Goal: Complete application form: Complete application form

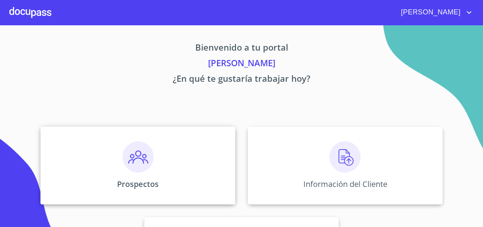
click at [150, 163] on img at bounding box center [138, 156] width 31 height 31
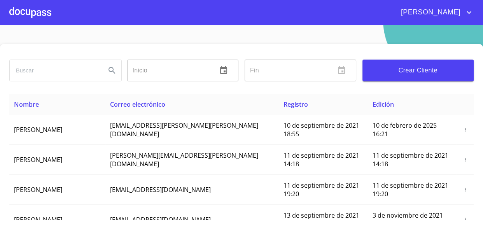
click at [401, 69] on span "Crear Cliente" at bounding box center [418, 70] width 99 height 11
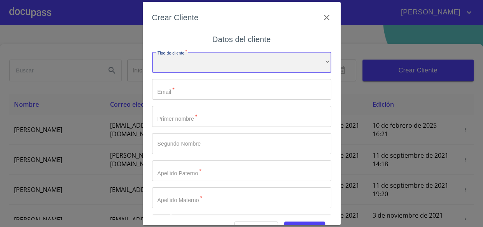
click at [175, 68] on div "​" at bounding box center [241, 62] width 179 height 21
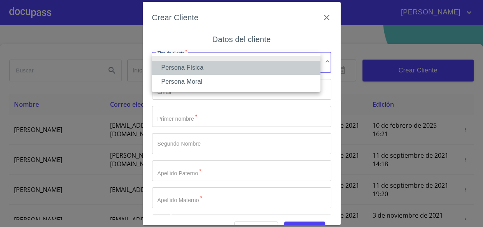
click at [179, 68] on li "Persona Física" at bounding box center [236, 68] width 169 height 14
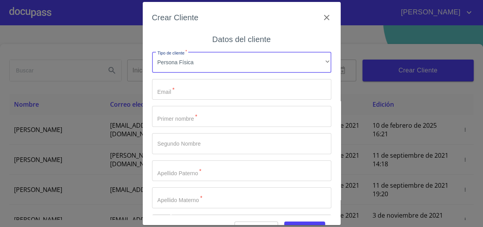
click at [178, 85] on input "Tipo de cliente   *" at bounding box center [241, 89] width 179 height 21
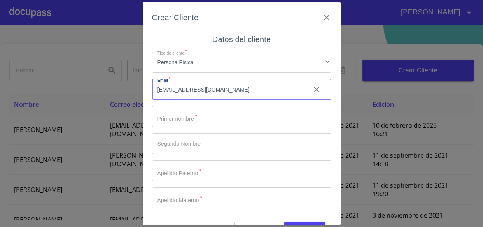
type input "atzhi141196@gmail.com"
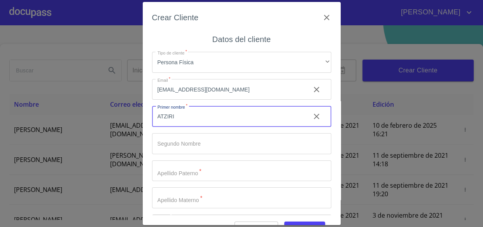
type input "ATZIRI"
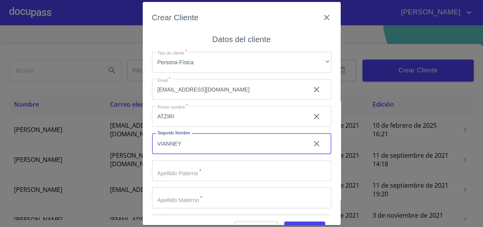
type input "VIANNEY"
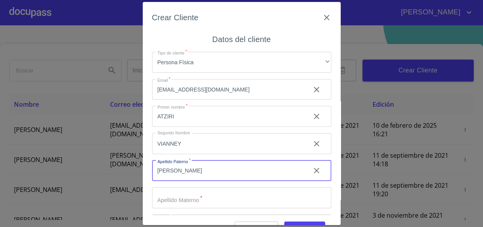
type input "[PERSON_NAME]"
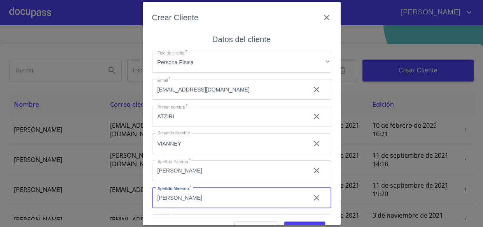
type input "[PERSON_NAME]"
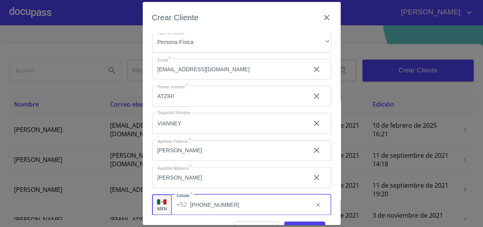
type input "[PHONE_NUMBER]"
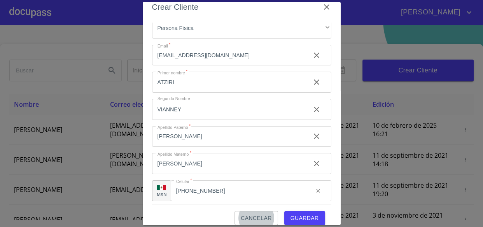
scroll to position [27, 0]
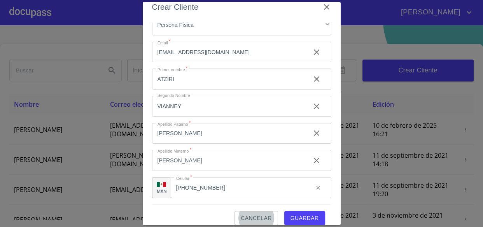
click at [301, 210] on div "Cancelar Guardar" at bounding box center [241, 214] width 179 height 21
click at [294, 219] on span "Guardar" at bounding box center [305, 218] width 28 height 10
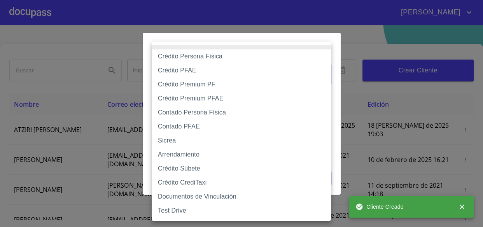
click at [184, 81] on body "JUAN Inicio ​ Fin ​ Crear Cliente Nombre Correo electrónico Registro Edición AT…" at bounding box center [241, 113] width 483 height 227
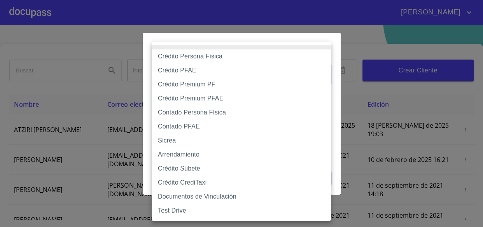
click at [194, 54] on li "Crédito Persona Física" at bounding box center [241, 56] width 179 height 14
type input "6009fb3c7d1714eb8809aa97"
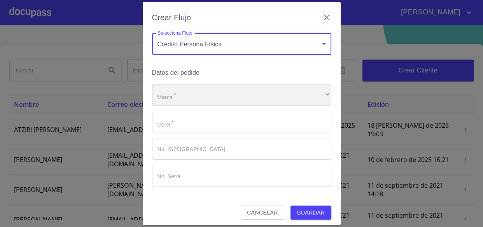
click at [181, 103] on div "​" at bounding box center [241, 94] width 179 height 21
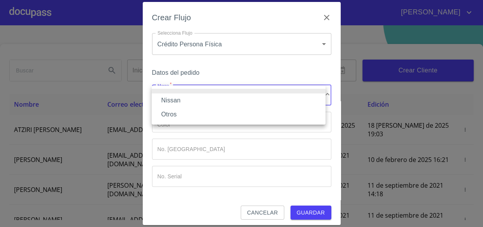
drag, startPoint x: 166, startPoint y: 100, endPoint x: 202, endPoint y: 121, distance: 42.2
click at [167, 100] on li "Nissan" at bounding box center [239, 100] width 174 height 14
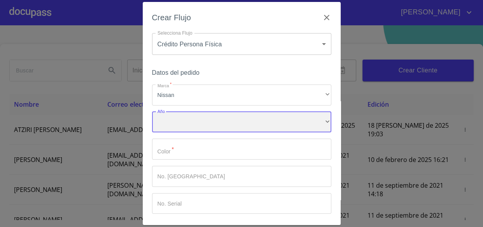
click at [174, 119] on div "​" at bounding box center [241, 122] width 179 height 21
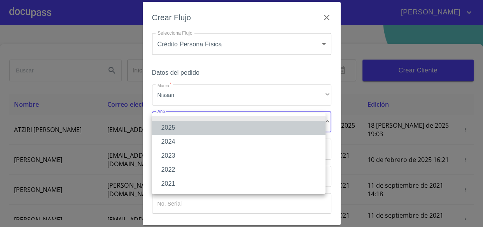
drag, startPoint x: 170, startPoint y: 123, endPoint x: 176, endPoint y: 126, distance: 6.5
click at [170, 123] on li "2025" at bounding box center [239, 128] width 174 height 14
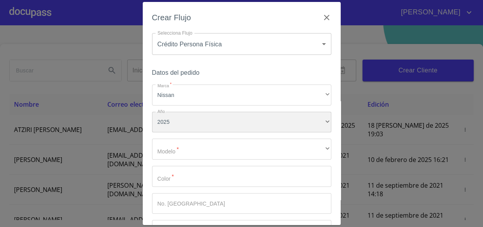
click at [170, 126] on div "2025" at bounding box center [241, 122] width 179 height 21
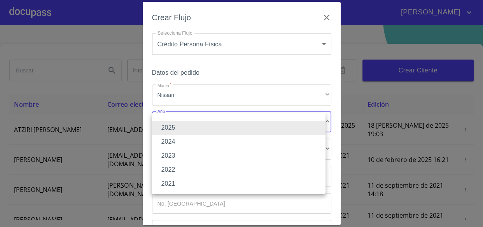
click at [175, 142] on li "2024" at bounding box center [239, 142] width 174 height 14
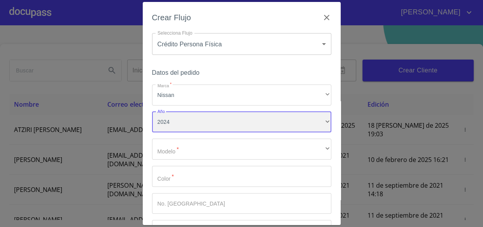
click at [173, 126] on div "2024" at bounding box center [241, 122] width 179 height 21
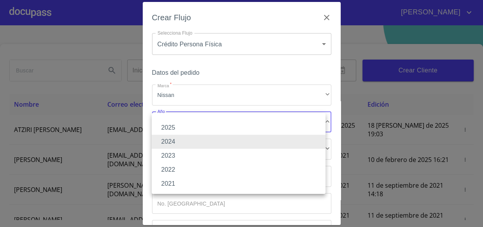
click at [169, 130] on li "2025" at bounding box center [239, 128] width 174 height 14
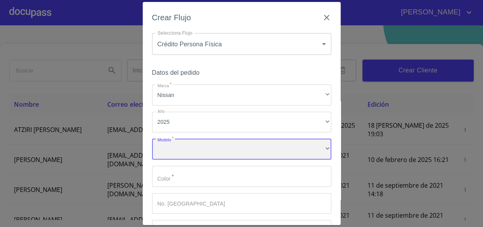
click at [175, 147] on div "​" at bounding box center [241, 148] width 179 height 21
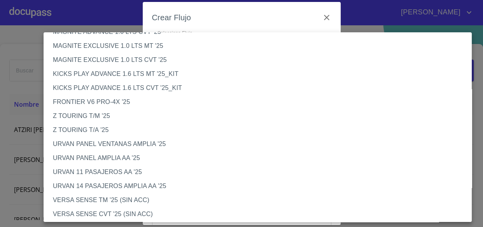
scroll to position [70, 0]
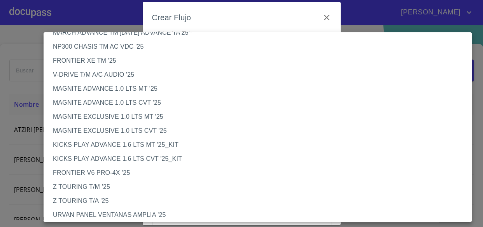
click at [80, 145] on li "KICKS PLAY ADVANCE 1.6 LTS MT '25_KIT" at bounding box center [261, 145] width 434 height 14
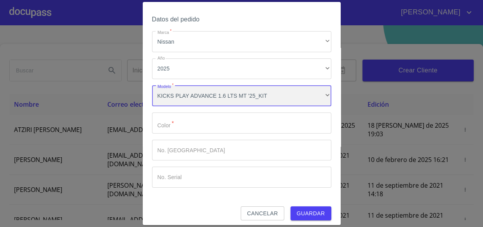
scroll to position [58, 0]
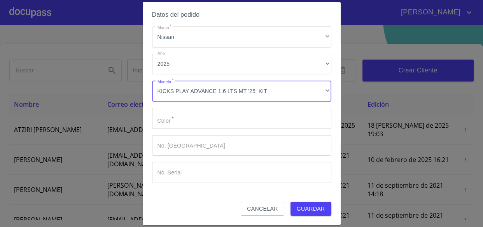
click at [183, 125] on input "Marca   *" at bounding box center [241, 118] width 179 height 21
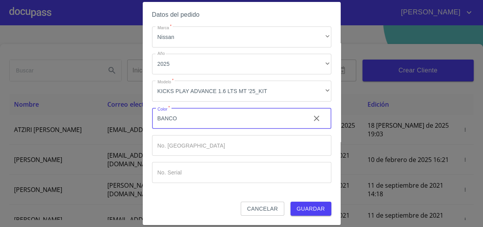
type input "BANCO"
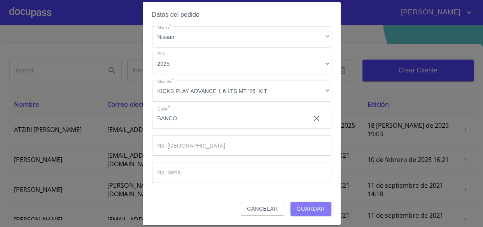
click at [297, 204] on span "Guardar" at bounding box center [311, 209] width 28 height 10
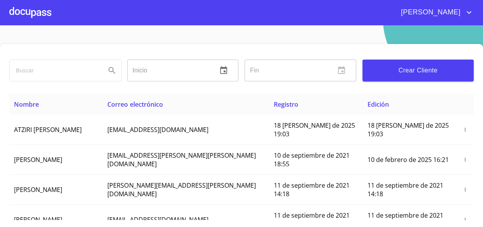
click at [44, 16] on div at bounding box center [30, 12] width 42 height 25
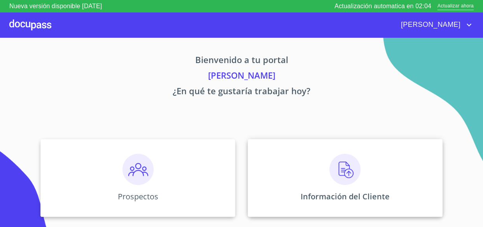
click at [337, 168] on img at bounding box center [345, 169] width 31 height 31
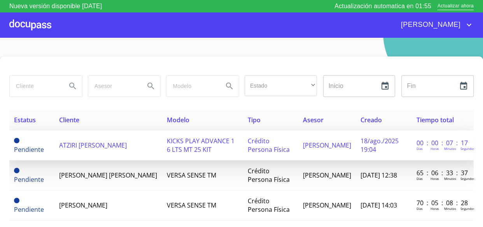
click at [77, 144] on span "ATZIRI [PERSON_NAME]" at bounding box center [93, 145] width 68 height 9
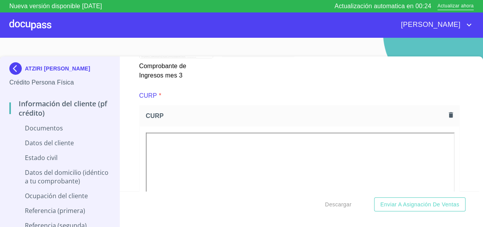
scroll to position [1559, 0]
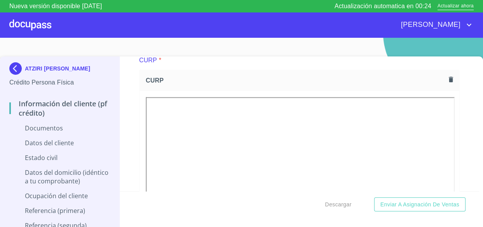
click at [449, 77] on icon "button" at bounding box center [451, 79] width 4 height 5
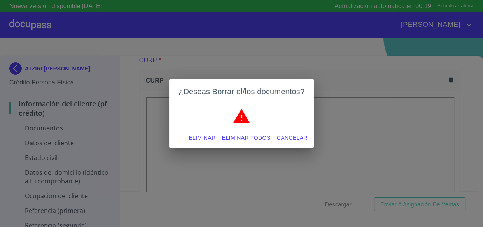
click at [197, 138] on span "Eliminar" at bounding box center [202, 138] width 27 height 10
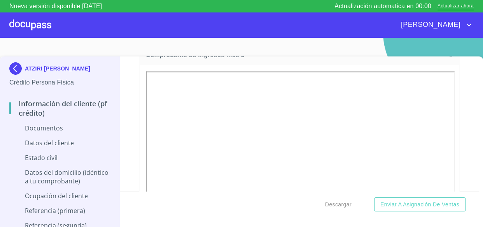
scroll to position [1290, 0]
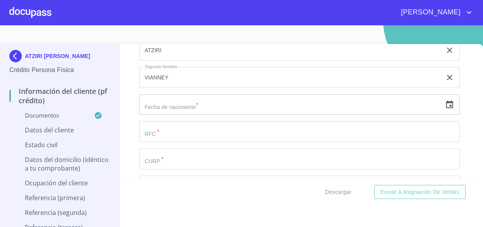
scroll to position [2511, 0]
click at [446, 101] on icon "button" at bounding box center [449, 104] width 7 height 8
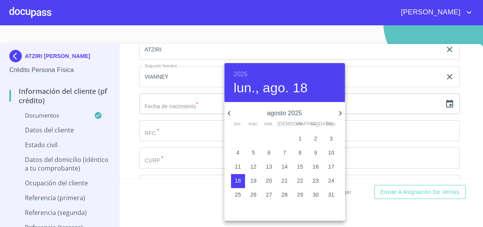
click at [236, 75] on h6 "2025" at bounding box center [241, 74] width 14 height 11
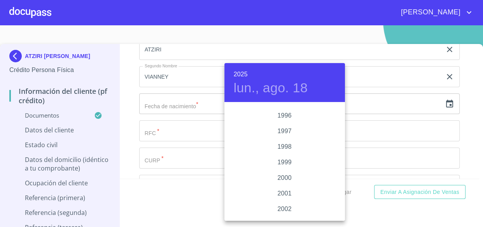
scroll to position [1085, 0]
click at [279, 131] on div "1996" at bounding box center [284, 131] width 121 height 16
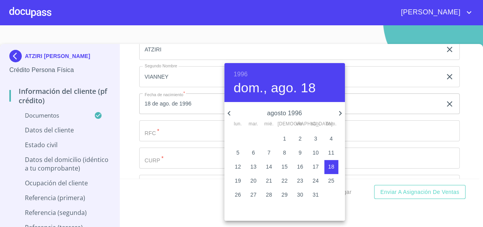
click at [340, 113] on icon "button" at bounding box center [340, 113] width 9 height 9
click at [284, 167] on p "14" at bounding box center [285, 167] width 6 height 8
type input "14 de nov. de 1996"
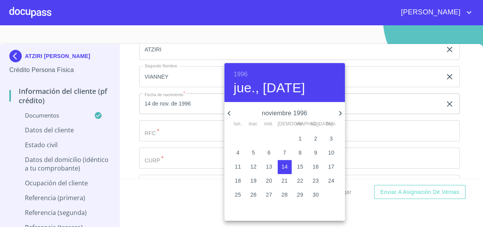
click at [162, 140] on div at bounding box center [241, 113] width 483 height 227
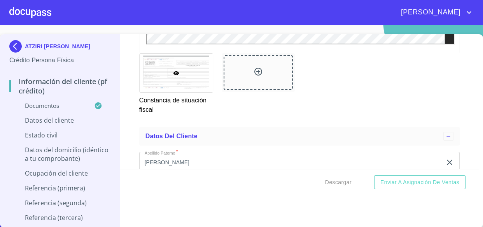
scroll to position [2475, 0]
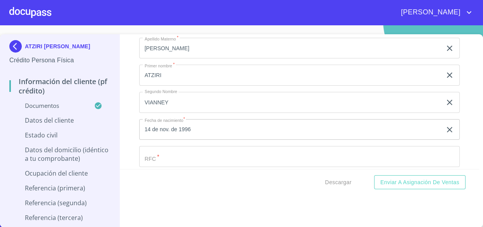
click at [162, 32] on input "Documento de identificación.   *" at bounding box center [290, 21] width 303 height 21
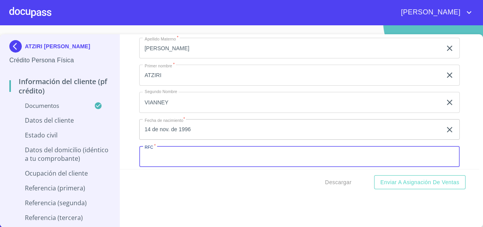
paste input "ROSA961114QZ9"
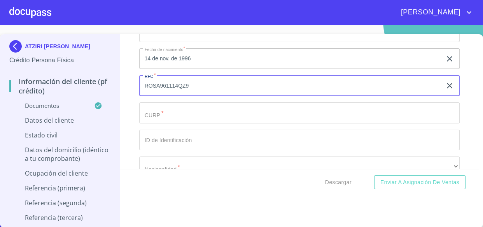
type input "ROSA961114QZ9"
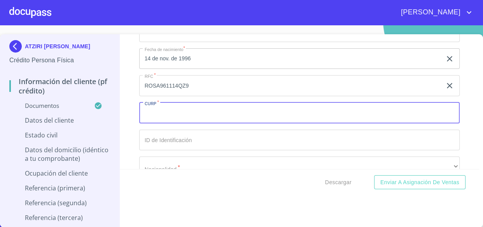
click at [152, 114] on input "Documento de identificación.   *" at bounding box center [299, 112] width 321 height 21
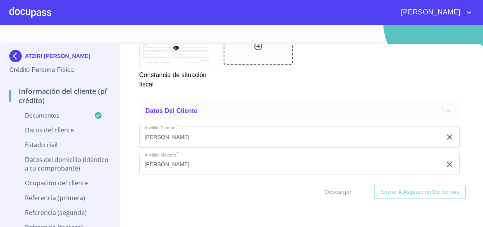
scroll to position [2511, 0]
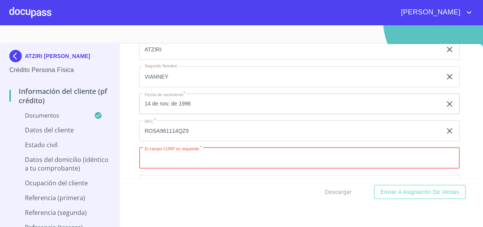
click at [161, 153] on input "Documento de identificación.   *" at bounding box center [299, 157] width 321 height 21
paste input "ROSA961114MJCDTT08"
type input "ROSA961114MJCDTT08"
click at [463, 158] on div "Información del cliente (PF crédito) Documentos Documento de identificación.   …" at bounding box center [299, 111] width 359 height 135
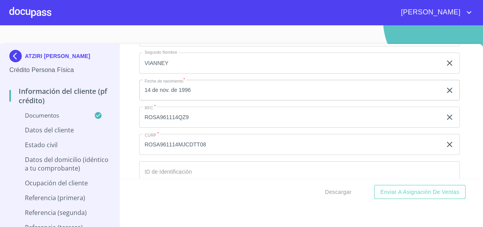
scroll to position [2546, 0]
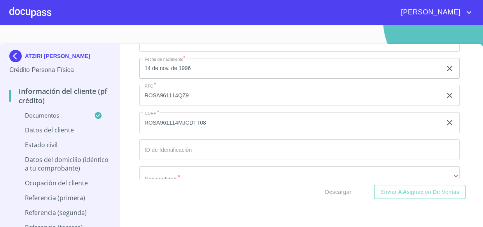
drag, startPoint x: 164, startPoint y: 147, endPoint x: 194, endPoint y: 157, distance: 31.5
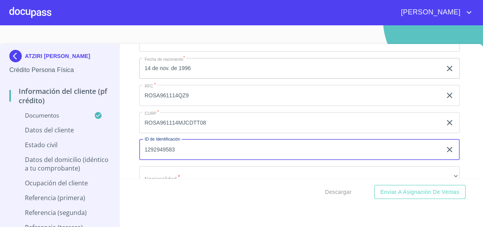
type input "1292949583"
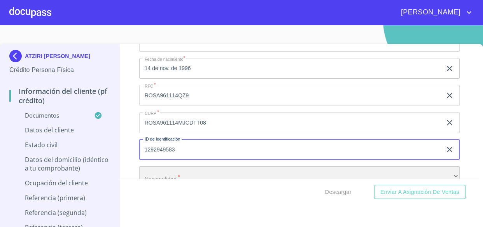
click at [154, 175] on div "​" at bounding box center [299, 176] width 321 height 21
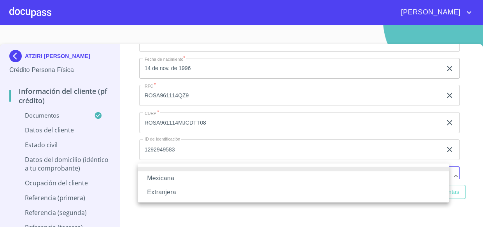
click at [161, 177] on li "Mexicana" at bounding box center [294, 178] width 312 height 14
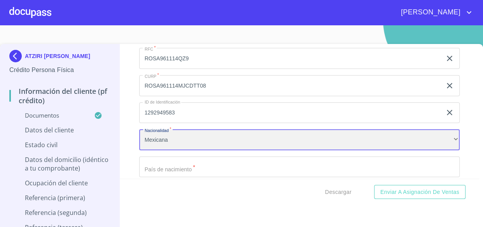
scroll to position [2622, 0]
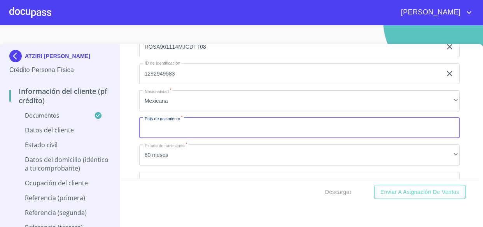
click at [163, 132] on input "Documento de identificación.   *" at bounding box center [299, 127] width 321 height 21
type input "[GEOGRAPHIC_DATA]"
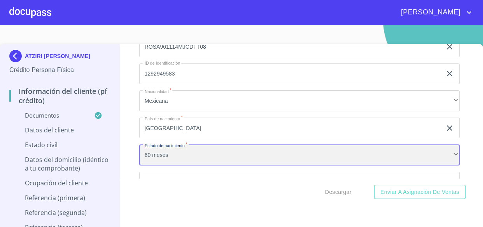
click at [161, 152] on div "60 meses" at bounding box center [299, 154] width 321 height 21
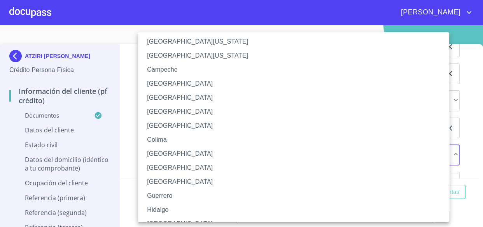
scroll to position [35, 0]
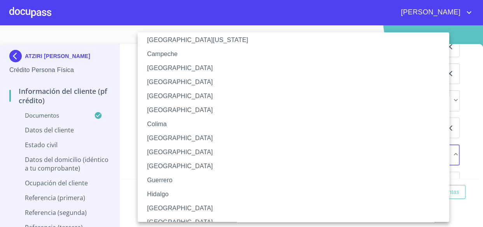
click at [156, 205] on li "[GEOGRAPHIC_DATA]" at bounding box center [296, 208] width 317 height 14
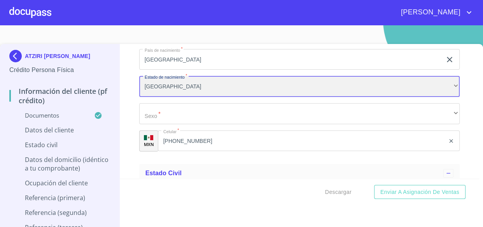
scroll to position [2693, 0]
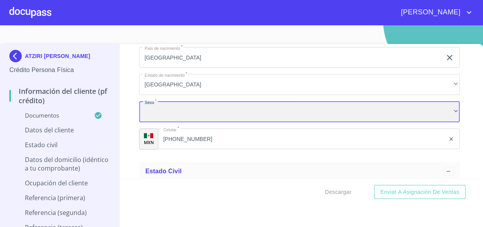
click at [158, 115] on div "​" at bounding box center [299, 111] width 321 height 21
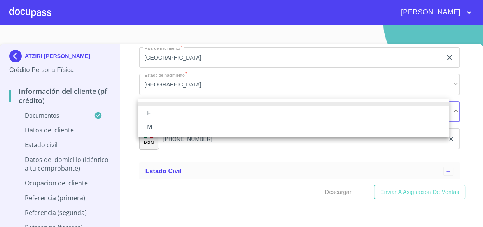
click at [151, 114] on li "F" at bounding box center [294, 113] width 312 height 14
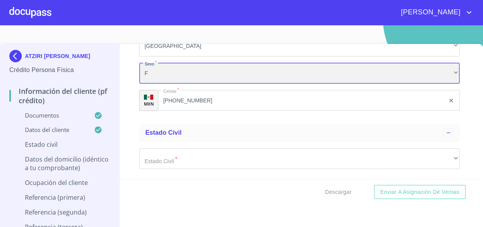
scroll to position [2763, 0]
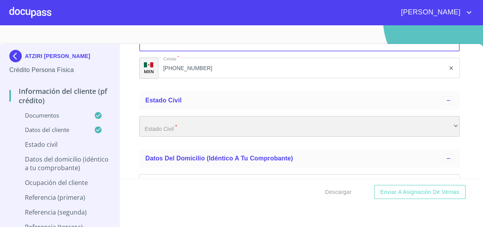
click at [156, 130] on div "​" at bounding box center [299, 126] width 321 height 21
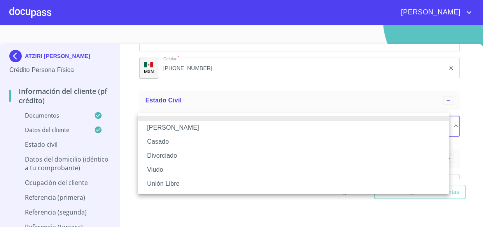
click at [156, 139] on li "Casado" at bounding box center [294, 142] width 312 height 14
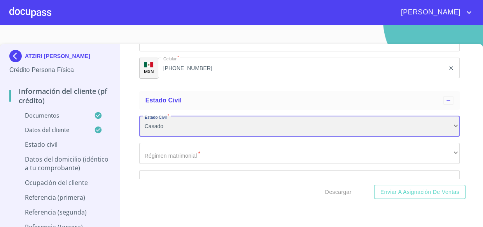
scroll to position [2834, 0]
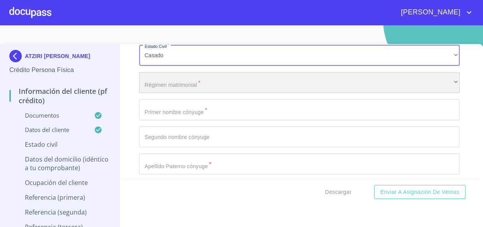
click at [155, 78] on div "​" at bounding box center [299, 82] width 321 height 21
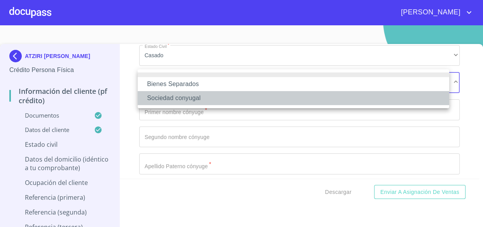
click at [164, 96] on li "Sociedad conyugal" at bounding box center [294, 98] width 312 height 14
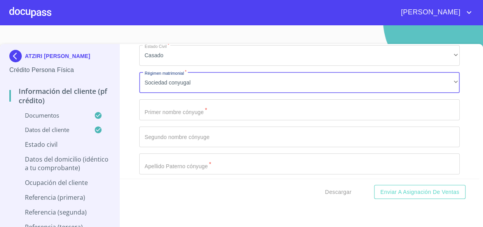
click at [163, 93] on div "Estado Civil   * [PERSON_NAME] ​ Régimen matrimonial   * Sociedad conyugal ​ Pr…" at bounding box center [299, 150] width 321 height 223
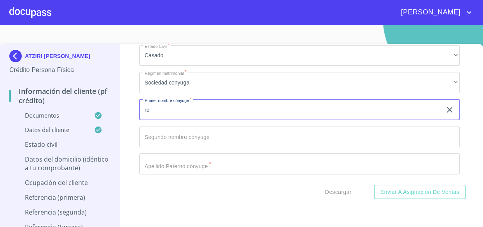
type input "r"
type input "[PERSON_NAME]"
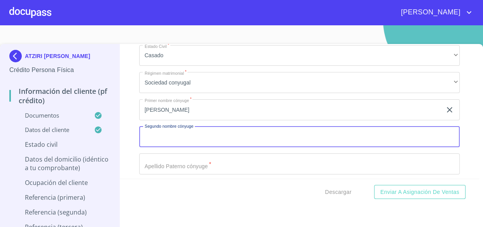
type input "A"
type input "[PERSON_NAME]"
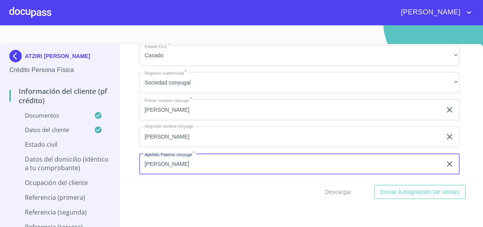
type input "[PERSON_NAME]"
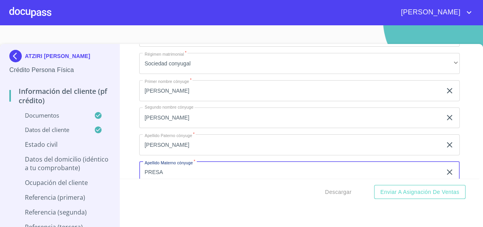
type input "PRESA"
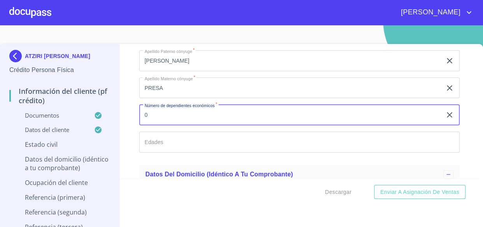
type input "0"
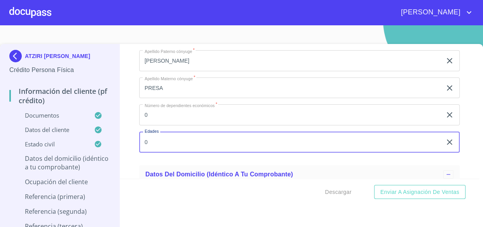
type input "0"
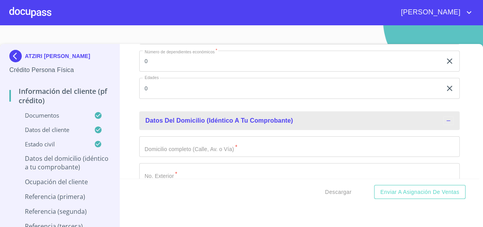
scroll to position [3045, 0]
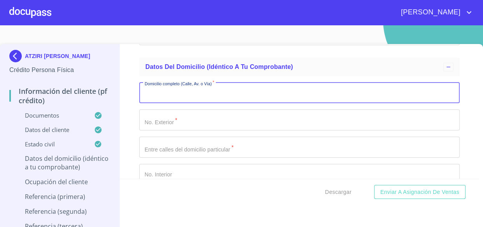
click at [160, 82] on input "Documento de identificación.   *" at bounding box center [299, 92] width 321 height 21
click at [158, 92] on input "Documento de identificación.   *" at bounding box center [299, 92] width 321 height 21
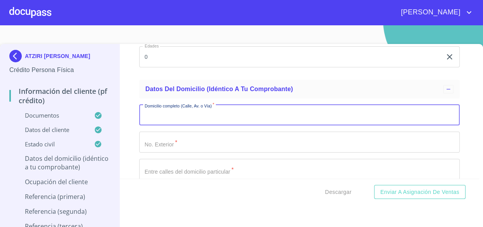
scroll to position [3080, 0]
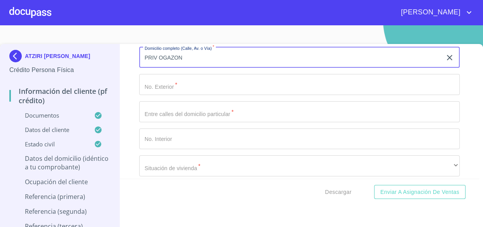
type input "PRIV OGAZON"
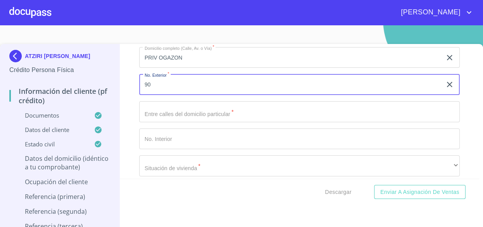
type input "90"
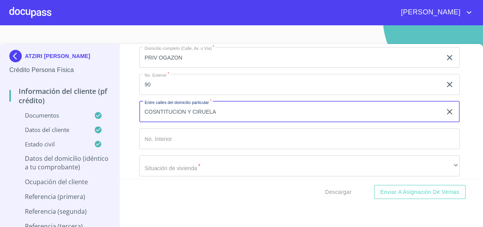
type input "COSNTITUCION Y CIRUELA"
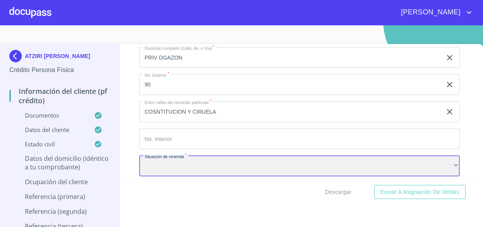
click at [193, 165] on div "​" at bounding box center [299, 165] width 321 height 21
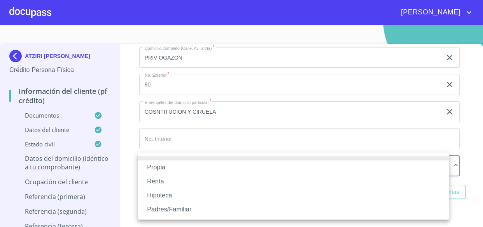
click at [159, 173] on li "Propia" at bounding box center [294, 167] width 312 height 14
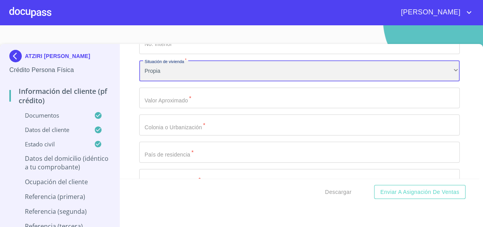
scroll to position [3186, 0]
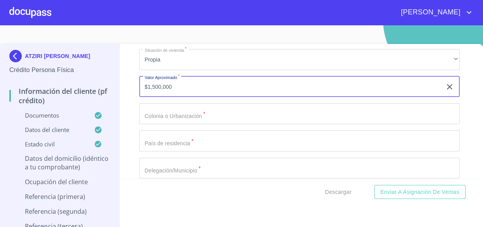
type input "$1,500,000"
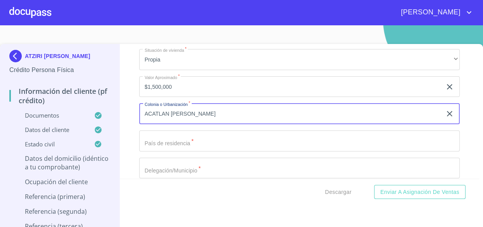
type input "ACATLAN [PERSON_NAME]"
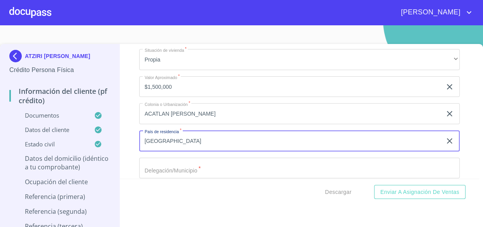
type input "[GEOGRAPHIC_DATA]"
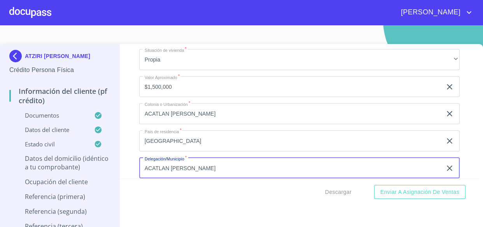
type input "ACATLAN [PERSON_NAME]"
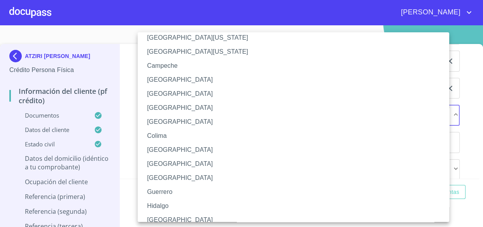
scroll to position [35, 0]
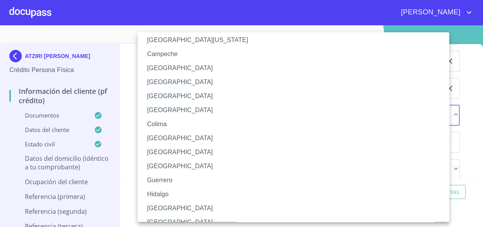
click at [160, 206] on li "[GEOGRAPHIC_DATA]" at bounding box center [296, 208] width 317 height 14
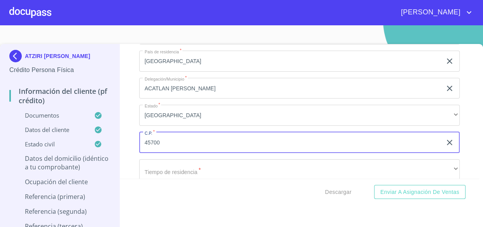
type input "45700"
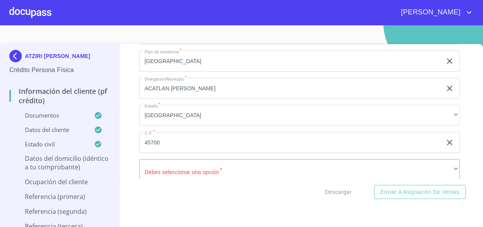
scroll to position [3352, 0]
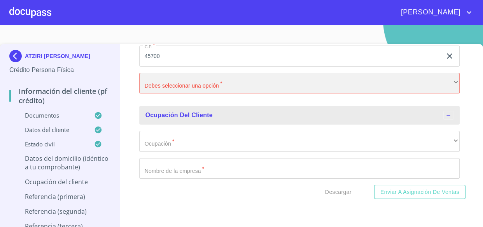
click at [167, 88] on div "​" at bounding box center [299, 83] width 321 height 21
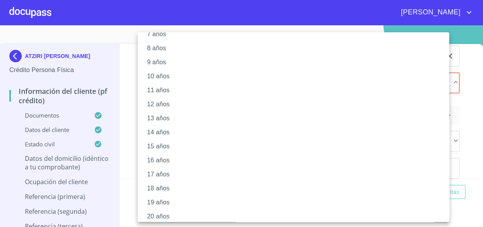
scroll to position [115, 0]
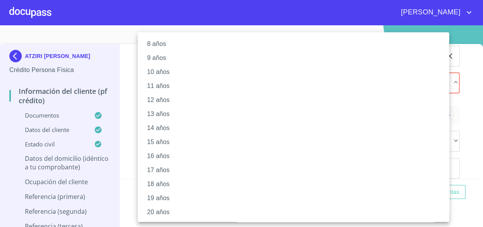
click at [161, 212] on li "20 años" at bounding box center [296, 212] width 317 height 14
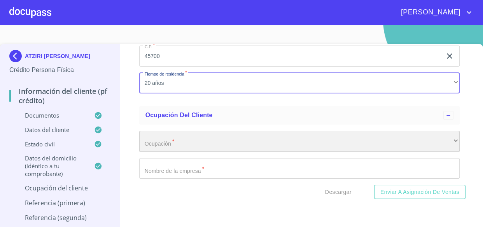
click at [161, 139] on div "​" at bounding box center [299, 141] width 321 height 21
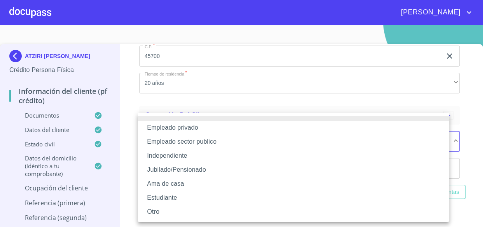
click at [182, 130] on li "Empleado privado" at bounding box center [294, 128] width 312 height 14
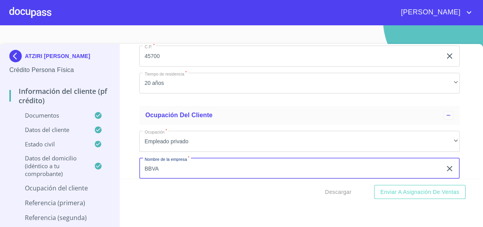
type input "BBVA"
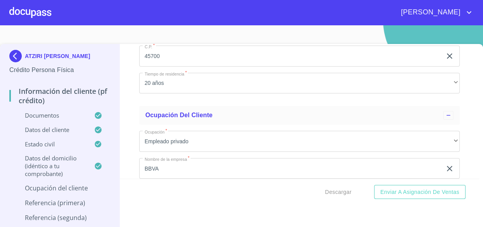
scroll to position [3432, 0]
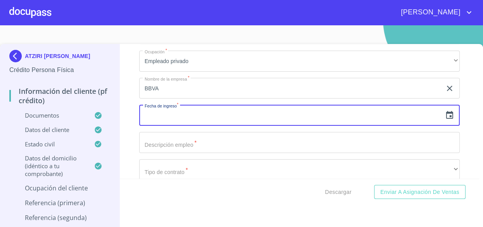
click at [446, 114] on icon "button" at bounding box center [449, 115] width 7 height 8
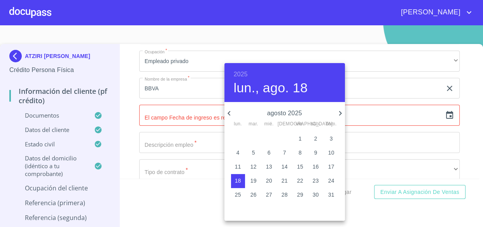
click at [241, 75] on h6 "2025" at bounding box center [241, 74] width 14 height 11
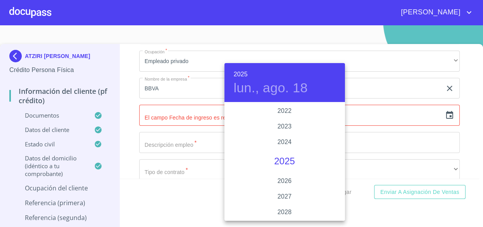
scroll to position [1474, 0]
click at [283, 131] on div "2021" at bounding box center [284, 131] width 121 height 16
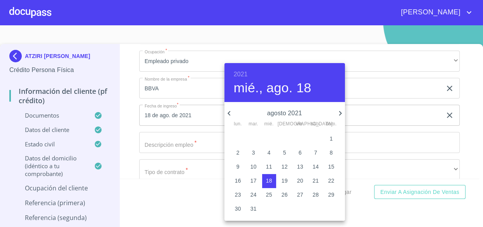
click at [232, 113] on icon "button" at bounding box center [228, 113] width 9 height 9
click at [270, 165] on p "14" at bounding box center [269, 167] width 6 height 8
type input "14 de [DATE]. de 2021"
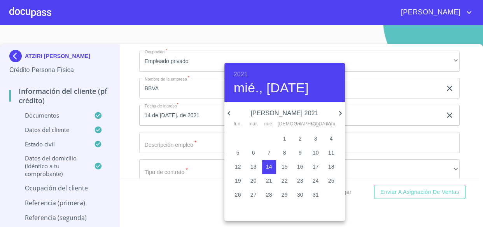
click at [158, 140] on div at bounding box center [241, 113] width 483 height 227
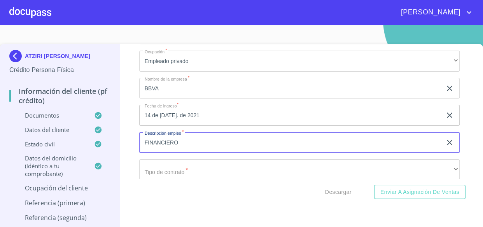
type input "FINANCIERO"
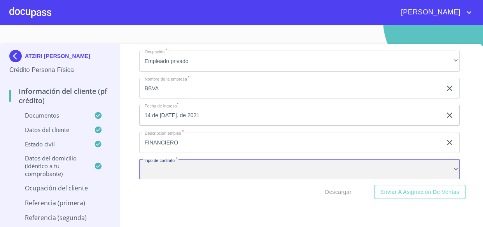
click at [160, 165] on div "​" at bounding box center [299, 169] width 321 height 21
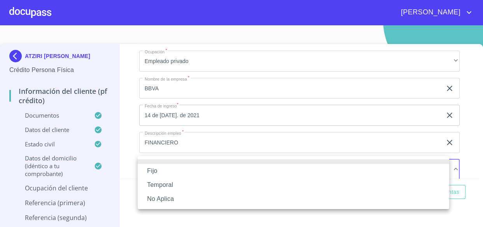
click at [150, 167] on li "Fijo" at bounding box center [294, 171] width 312 height 14
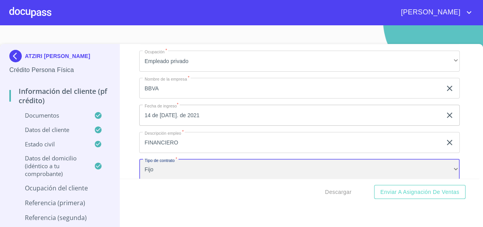
scroll to position [3468, 0]
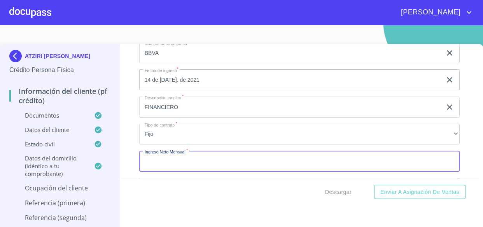
click at [156, 157] on input "Documento de identificación.   *" at bounding box center [299, 161] width 321 height 21
type input "16000"
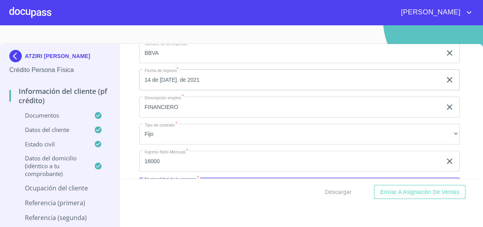
scroll to position [3484, 0]
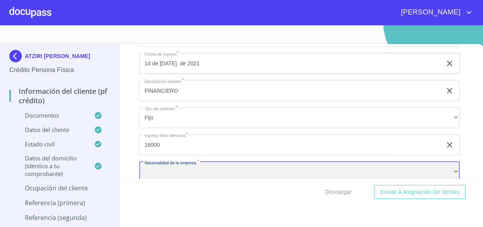
click at [165, 167] on div "​" at bounding box center [299, 171] width 321 height 21
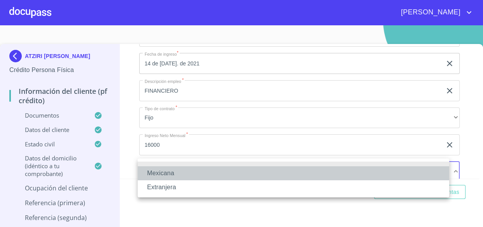
click at [158, 173] on li "Mexicana" at bounding box center [294, 173] width 312 height 14
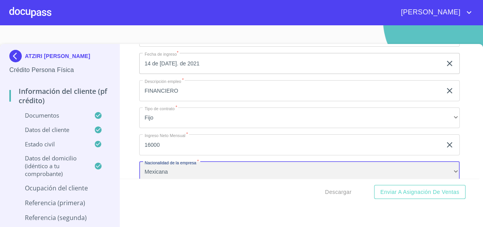
scroll to position [3555, 0]
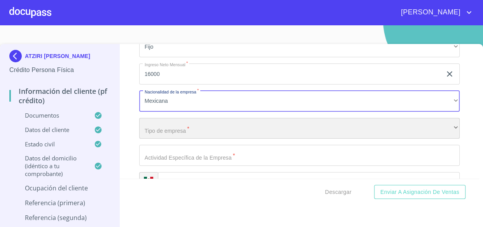
click at [147, 125] on div "​" at bounding box center [299, 128] width 321 height 21
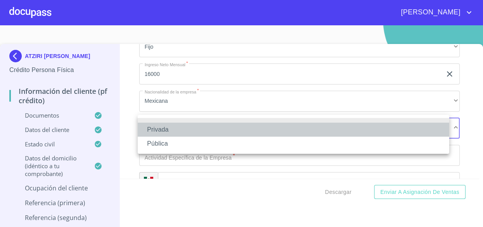
click at [154, 128] on li "Privada" at bounding box center [294, 130] width 312 height 14
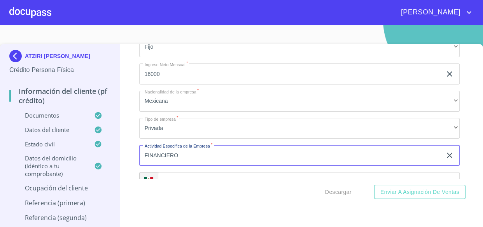
type input "FINANCIERO"
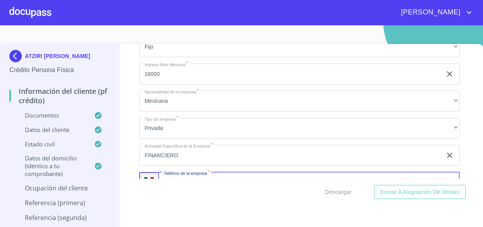
scroll to position [3565, 0]
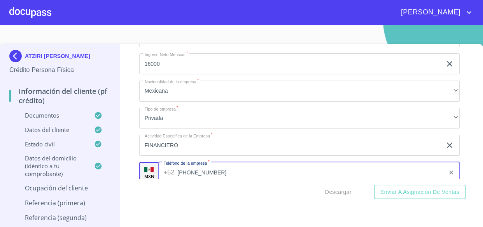
type input "[PHONE_NUMBER]"
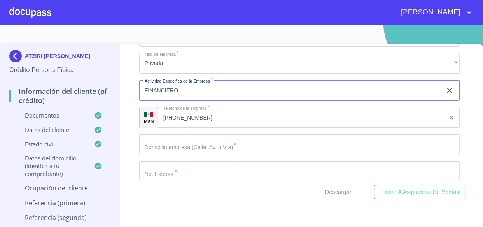
scroll to position [3636, 0]
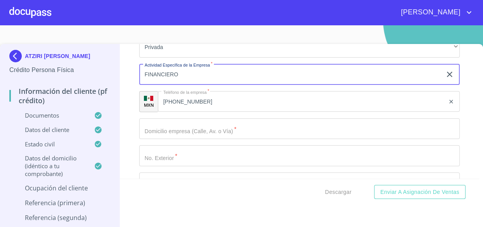
click at [170, 138] on div "Ocupación   * Empleado privado ​ Nombre de la empresa   * BBVA ​ Fecha de ingre…" at bounding box center [299, 128] width 321 height 575
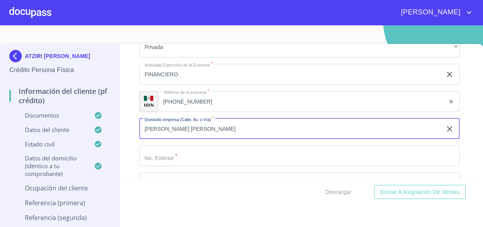
type input "[PERSON_NAME] [PERSON_NAME]"
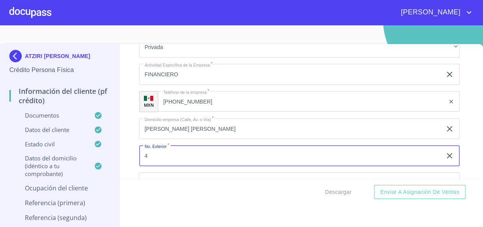
type input "4"
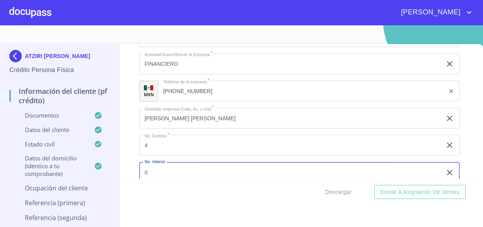
type input "0"
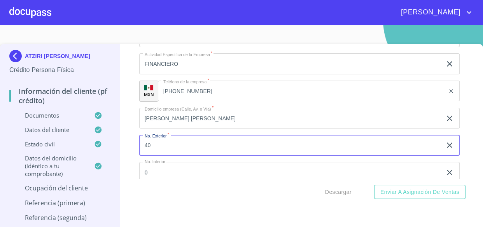
type input "40"
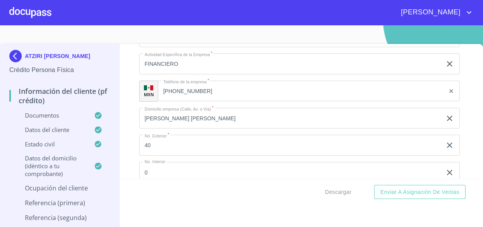
scroll to position [3730, 0]
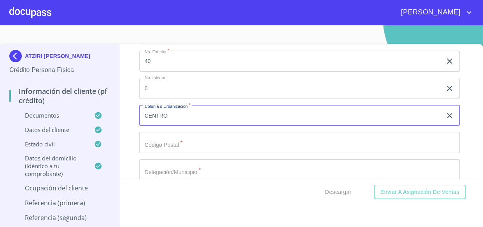
type input "CENTRO"
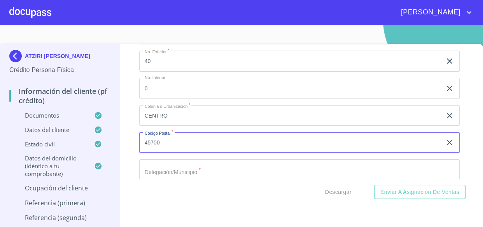
type input "45700"
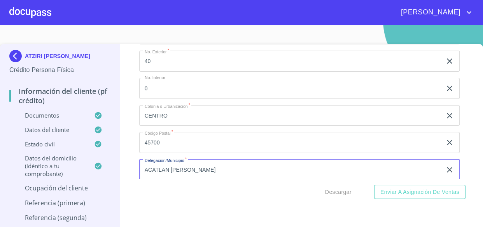
type input "ACATLAN [PERSON_NAME]"
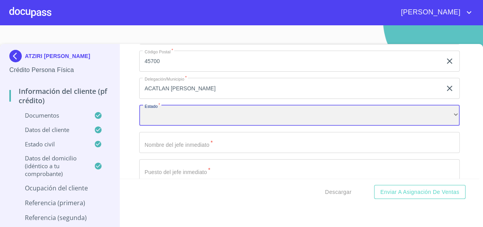
click at [414, 109] on div "​" at bounding box center [299, 115] width 321 height 21
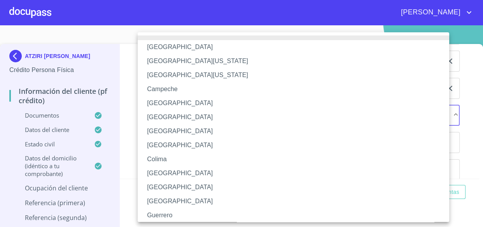
scroll to position [70, 0]
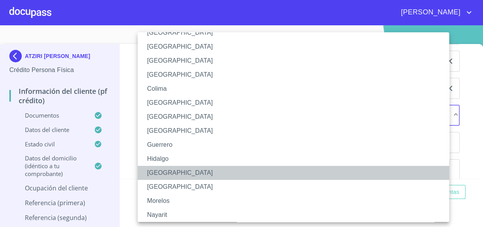
click at [163, 171] on li "[GEOGRAPHIC_DATA]" at bounding box center [296, 173] width 317 height 14
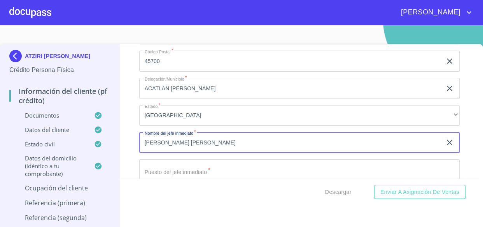
type input "[PERSON_NAME] [PERSON_NAME]"
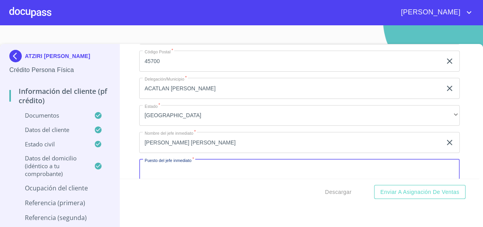
click at [162, 175] on input "Documento de identificación.   *" at bounding box center [299, 169] width 321 height 21
click at [157, 168] on input "Documento de identificación.   *" at bounding box center [299, 169] width 321 height 21
type input "GERENTE"
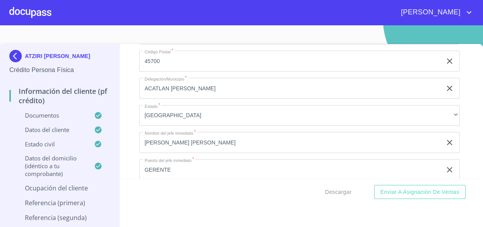
scroll to position [3893, 0]
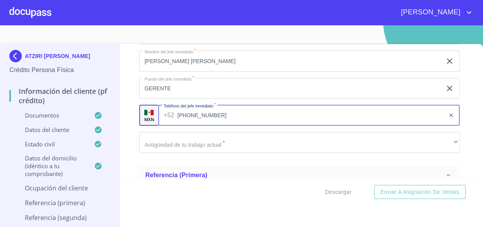
type input "[PHONE_NUMBER]"
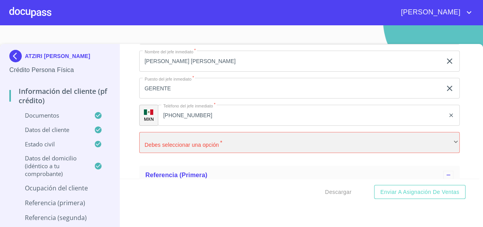
click at [147, 145] on div "​" at bounding box center [299, 142] width 321 height 21
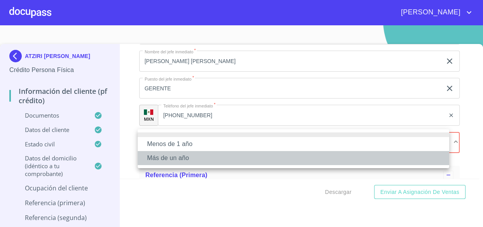
drag, startPoint x: 156, startPoint y: 158, endPoint x: 169, endPoint y: 156, distance: 12.6
click at [157, 158] on li "Más de un año" at bounding box center [294, 158] width 312 height 14
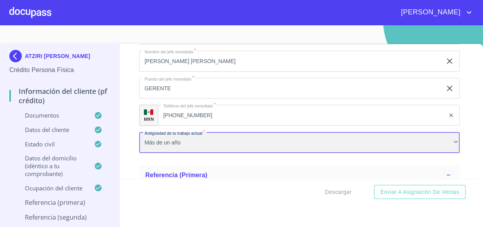
scroll to position [3964, 0]
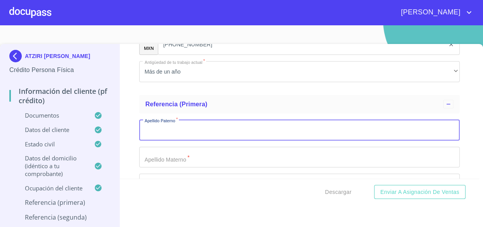
click at [171, 126] on input "Documento de identificación.   *" at bounding box center [299, 129] width 321 height 21
type input "[PERSON_NAME]"
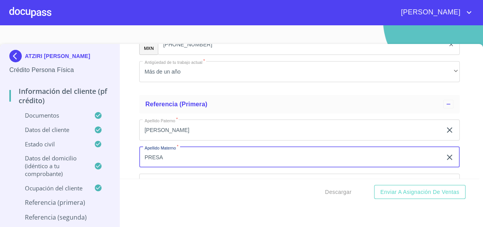
type input "PRESA"
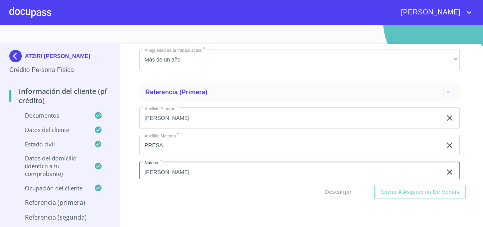
type input "[PERSON_NAME]"
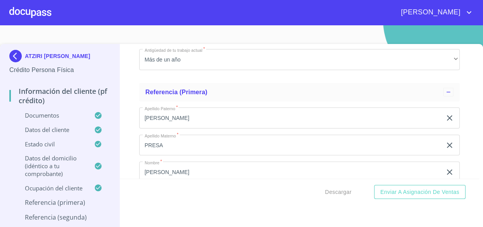
scroll to position [4060, 0]
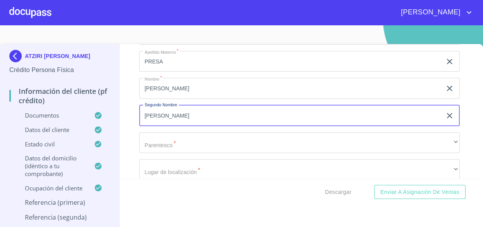
type input "[PERSON_NAME]"
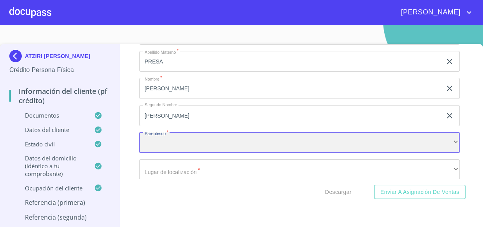
click at [174, 142] on div "​" at bounding box center [299, 142] width 321 height 21
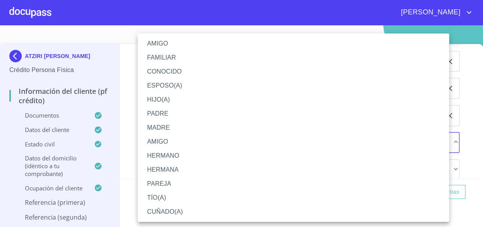
click at [166, 185] on li "PAREJA" at bounding box center [294, 184] width 312 height 14
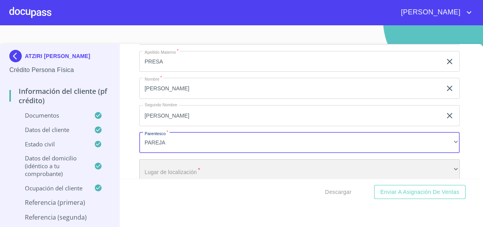
click at [175, 166] on div "​" at bounding box center [299, 169] width 321 height 21
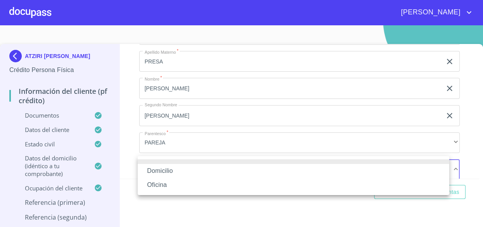
click at [167, 167] on li "Domicilio" at bounding box center [294, 171] width 312 height 14
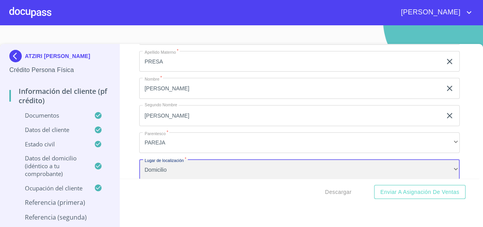
scroll to position [4095, 0]
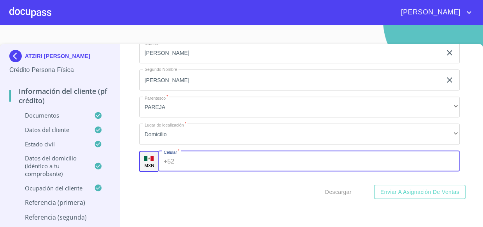
click at [179, 159] on input "Documento de identificación.   *" at bounding box center [318, 161] width 282 height 21
type input "[PHONE_NUMBER]"
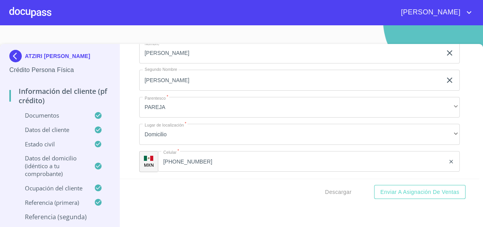
scroll to position [4173, 0]
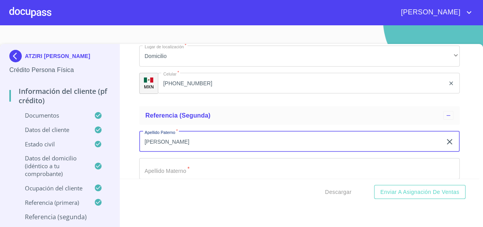
type input "[PERSON_NAME]"
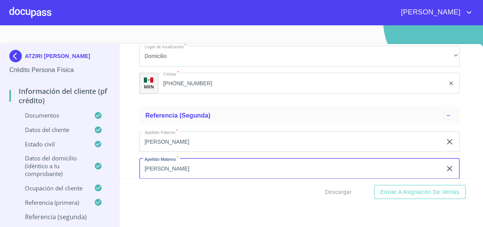
type input "[PERSON_NAME]"
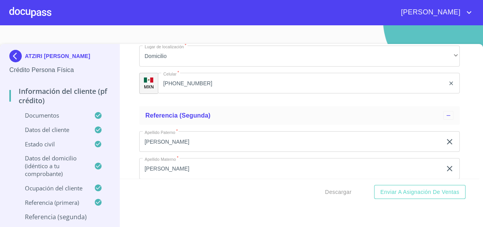
scroll to position [4253, 0]
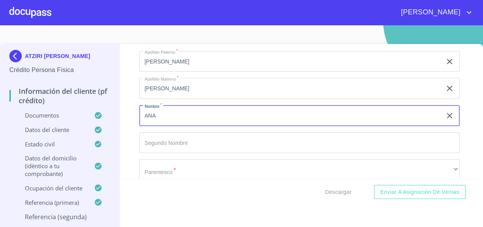
type input "ANA"
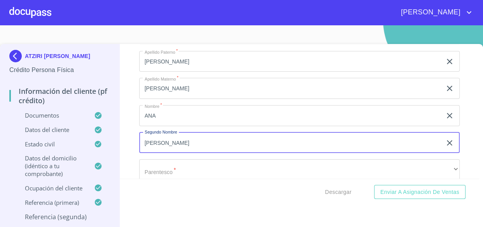
type input "[PERSON_NAME]"
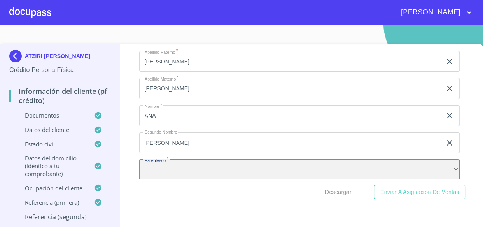
click at [172, 168] on div "​" at bounding box center [299, 169] width 321 height 21
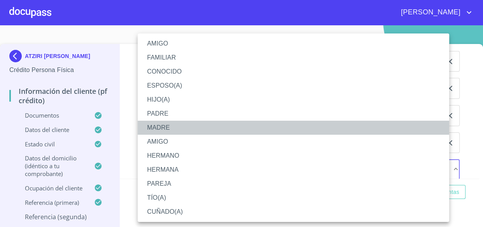
drag, startPoint x: 155, startPoint y: 129, endPoint x: 177, endPoint y: 133, distance: 21.9
click at [156, 129] on li "MADRE" at bounding box center [294, 128] width 312 height 14
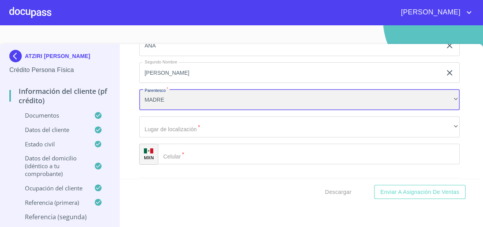
scroll to position [4324, 0]
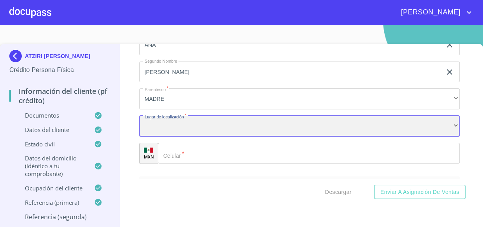
click at [165, 127] on div "​" at bounding box center [299, 126] width 321 height 21
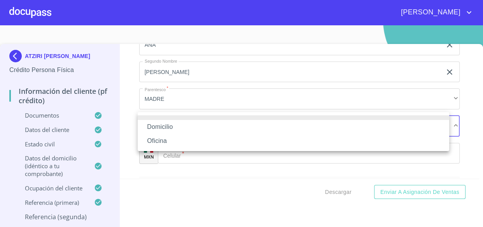
click at [160, 123] on li "Domicilio" at bounding box center [294, 127] width 312 height 14
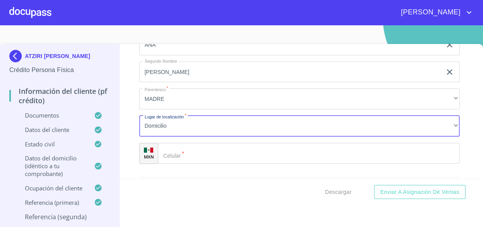
click at [202, 143] on input "Documento de identificación.   *" at bounding box center [309, 153] width 302 height 21
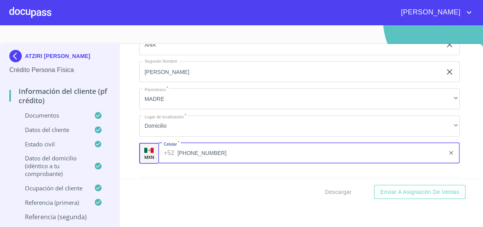
type input "[PHONE_NUMBER]"
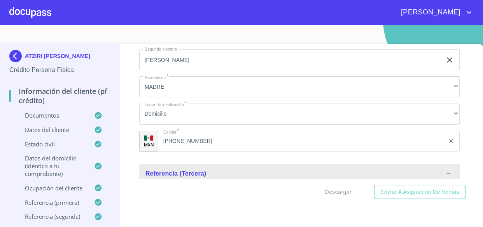
scroll to position [4420, 0]
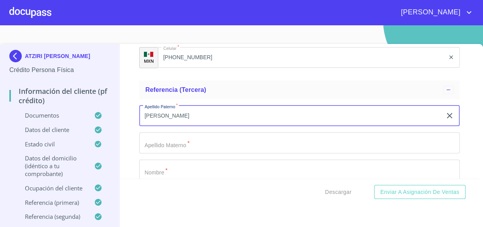
type input "[PERSON_NAME]"
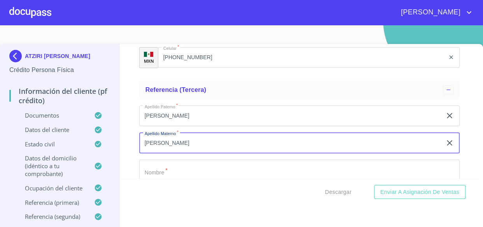
type input "[PERSON_NAME]"
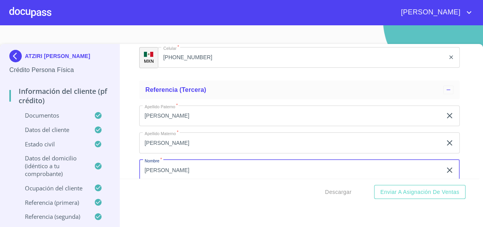
type input "[PERSON_NAME]"
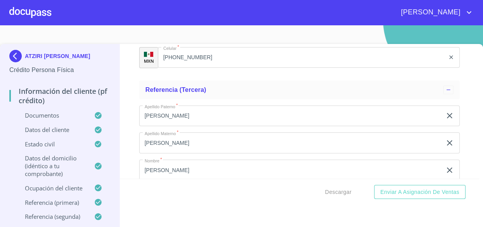
scroll to position [4501, 0]
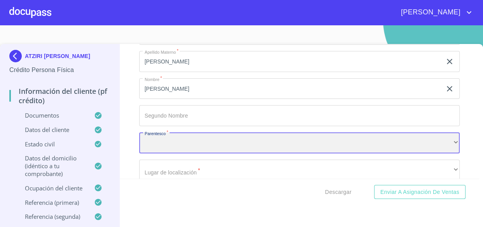
click at [178, 135] on div "​" at bounding box center [299, 142] width 321 height 21
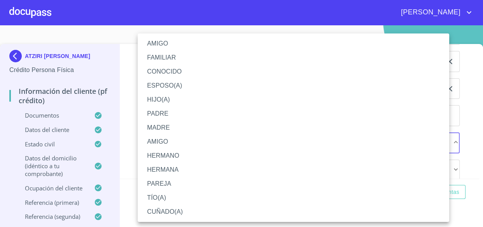
click at [165, 155] on li "HERMANO" at bounding box center [294, 156] width 312 height 14
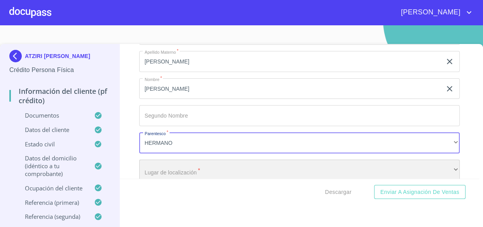
click at [151, 168] on div "​" at bounding box center [299, 170] width 321 height 21
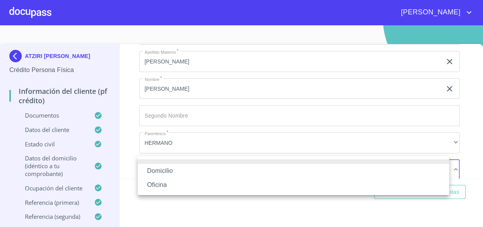
click at [155, 167] on li "Domicilio" at bounding box center [294, 171] width 312 height 14
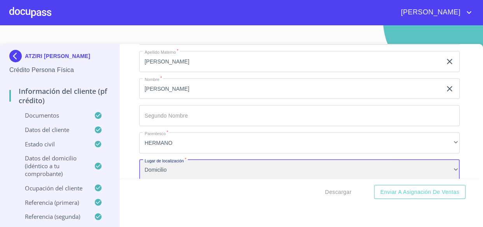
scroll to position [4537, 0]
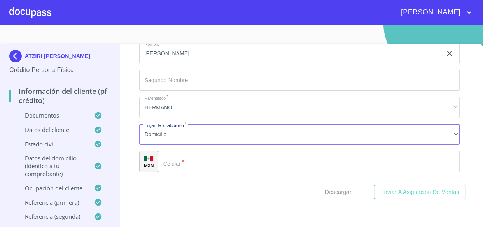
click at [188, 168] on div "Apellido [PERSON_NAME]   * [PERSON_NAME] ​ Apellido Materno   * [PERSON_NAME] ​…" at bounding box center [299, 80] width 321 height 196
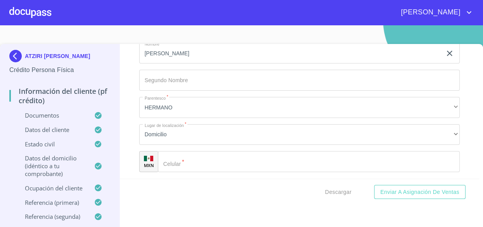
click at [183, 165] on input "Documento de identificación.   *" at bounding box center [309, 161] width 302 height 21
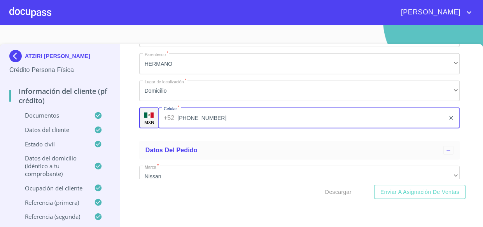
scroll to position [4643, 0]
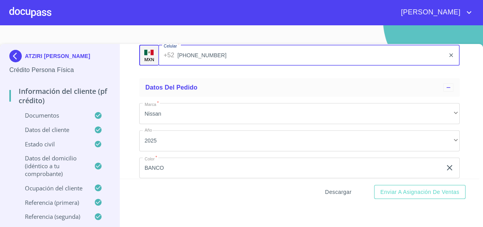
click at [334, 191] on span "Descargar" at bounding box center [338, 192] width 26 height 10
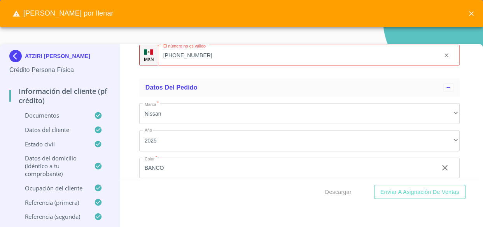
click at [469, 10] on icon "close" at bounding box center [472, 14] width 8 height 8
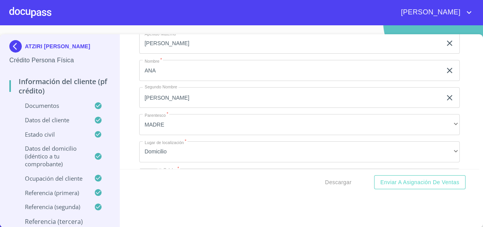
scroll to position [4289, 0]
click at [331, 180] on span "Descargar" at bounding box center [338, 182] width 26 height 10
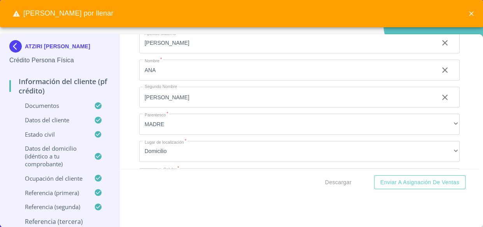
click at [471, 15] on icon "close" at bounding box center [472, 14] width 8 height 8
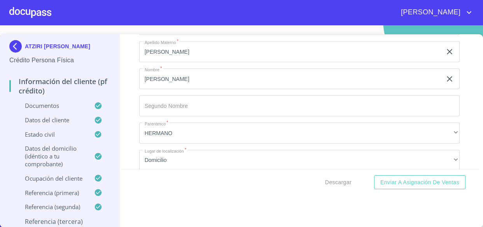
scroll to position [4572, 0]
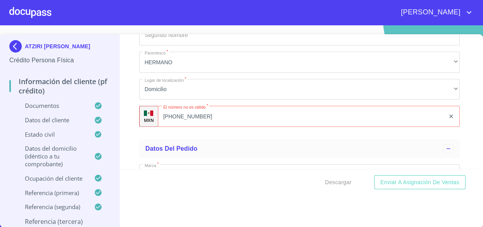
click at [214, 106] on input "[PHONE_NUMBER]" at bounding box center [301, 116] width 287 height 21
type input "[PHONE_NUMBER]"
click at [221, 136] on ul "Datos del pedido Marca   * Nissan ​ Año 2025 ​ Color   * BANCO ​ No. Pedido ​ N…" at bounding box center [299, 219] width 321 height 167
click at [333, 182] on span "Descargar" at bounding box center [338, 182] width 26 height 10
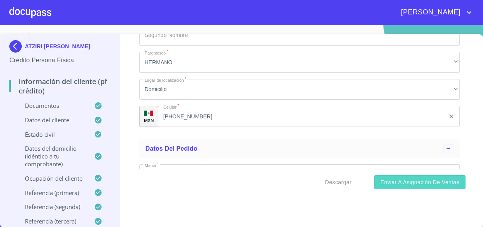
click at [391, 184] on span "Enviar a Asignación de Ventas" at bounding box center [419, 182] width 79 height 10
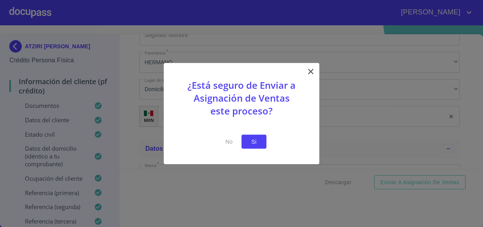
click at [254, 143] on span "Si" at bounding box center [254, 142] width 12 height 10
